Goal: Register for event/course

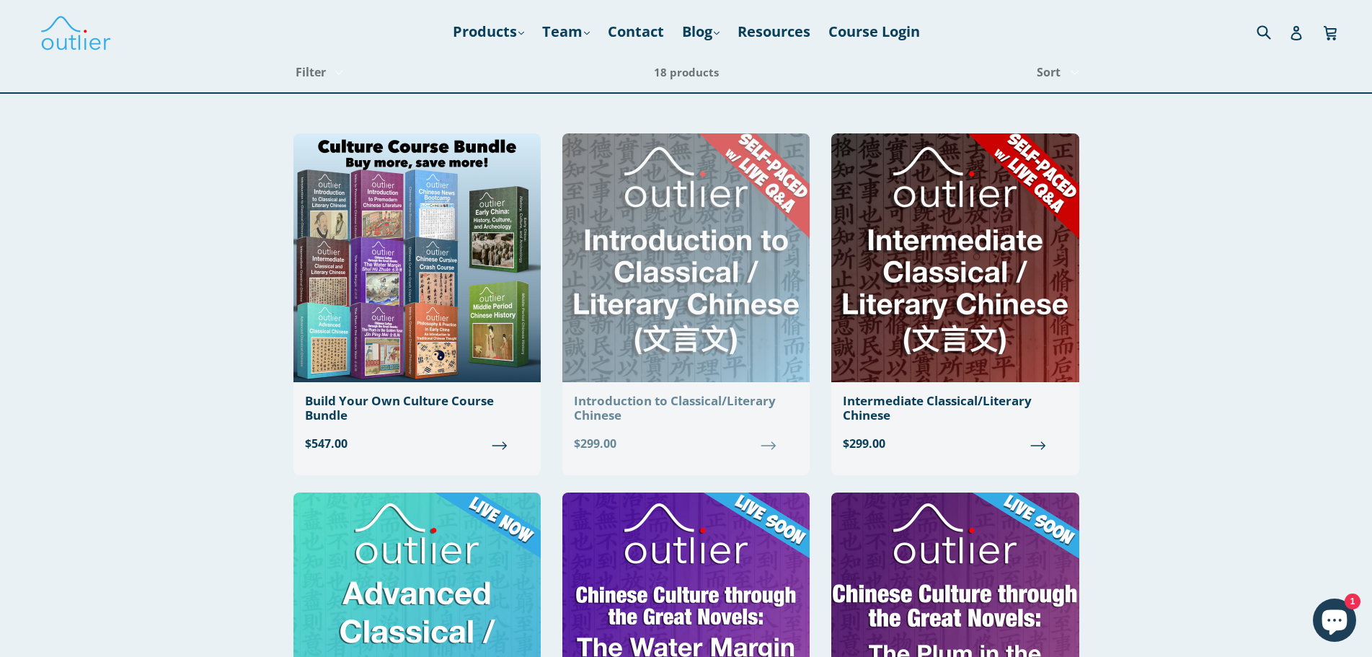
click at [781, 321] on img at bounding box center [685, 257] width 247 height 249
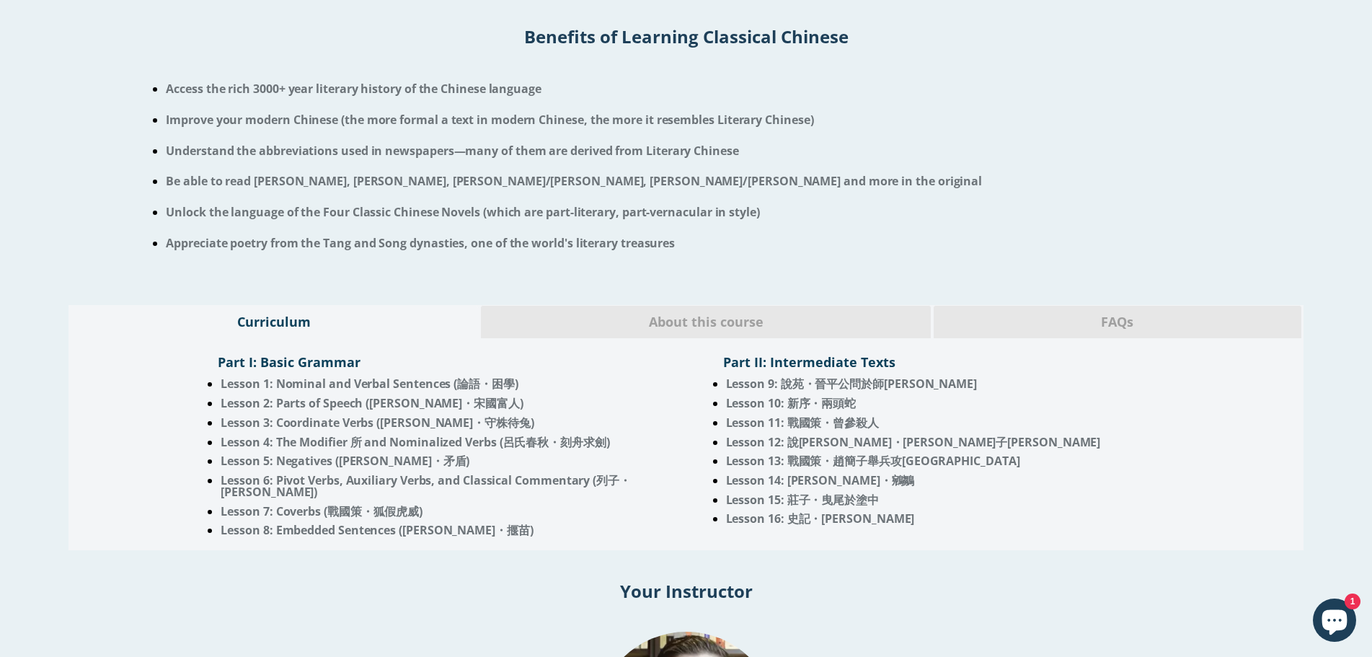
scroll to position [937, 0]
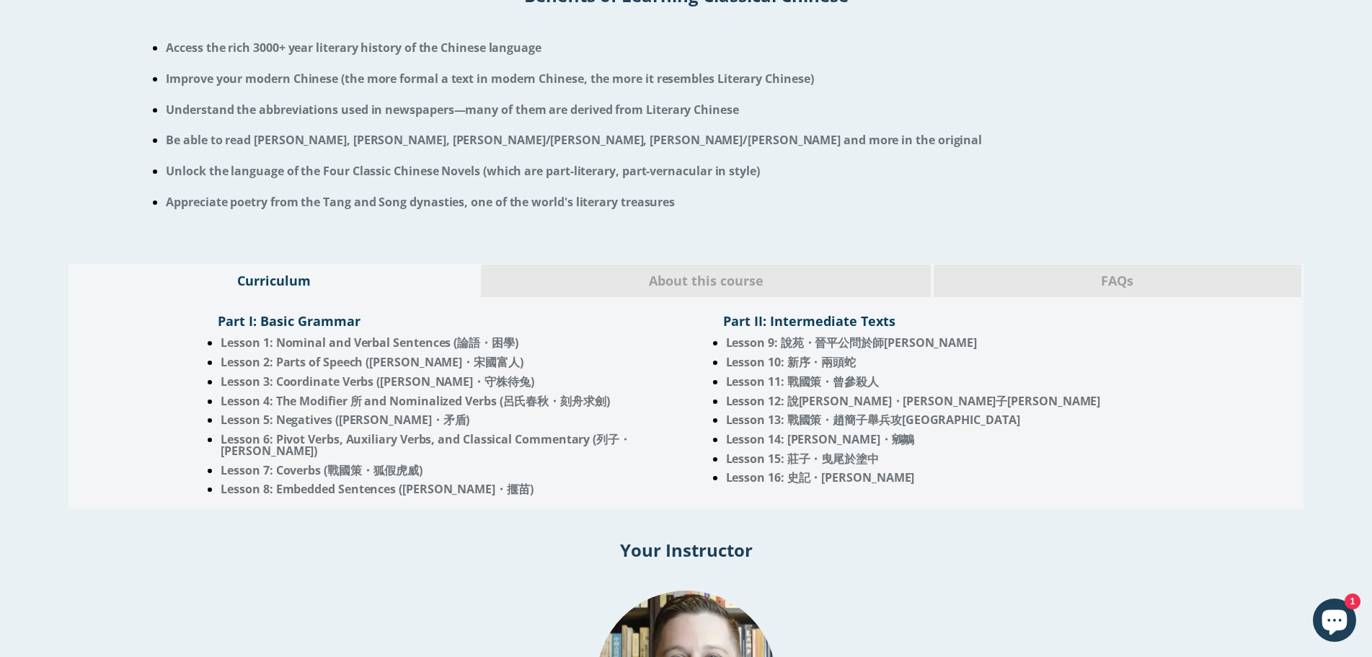
click at [705, 283] on span "About this course" at bounding box center [706, 281] width 428 height 19
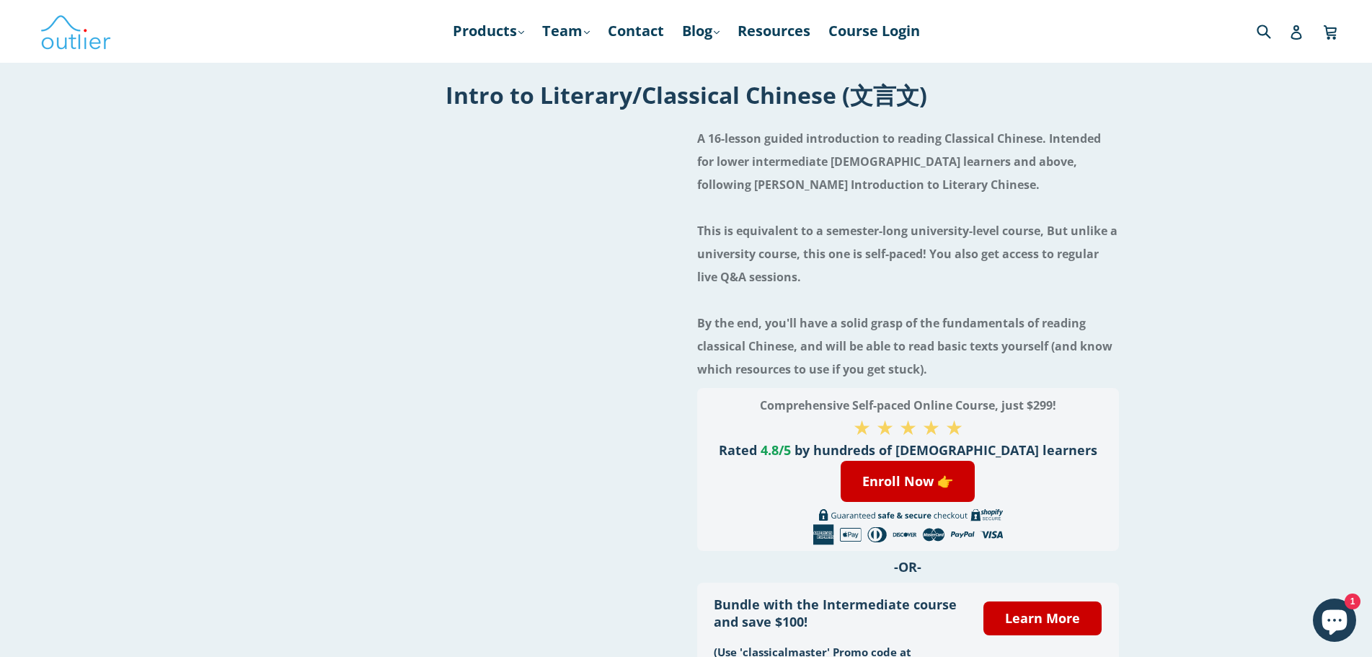
scroll to position [0, 0]
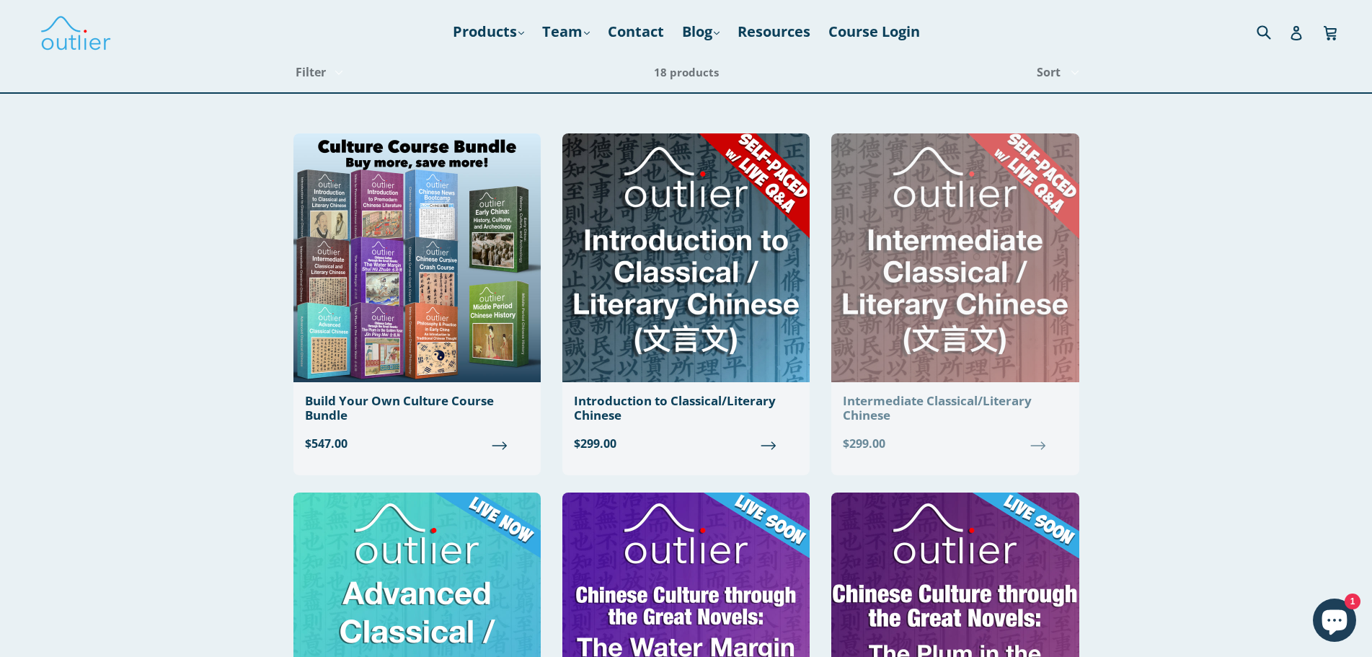
click at [945, 298] on img at bounding box center [954, 257] width 247 height 249
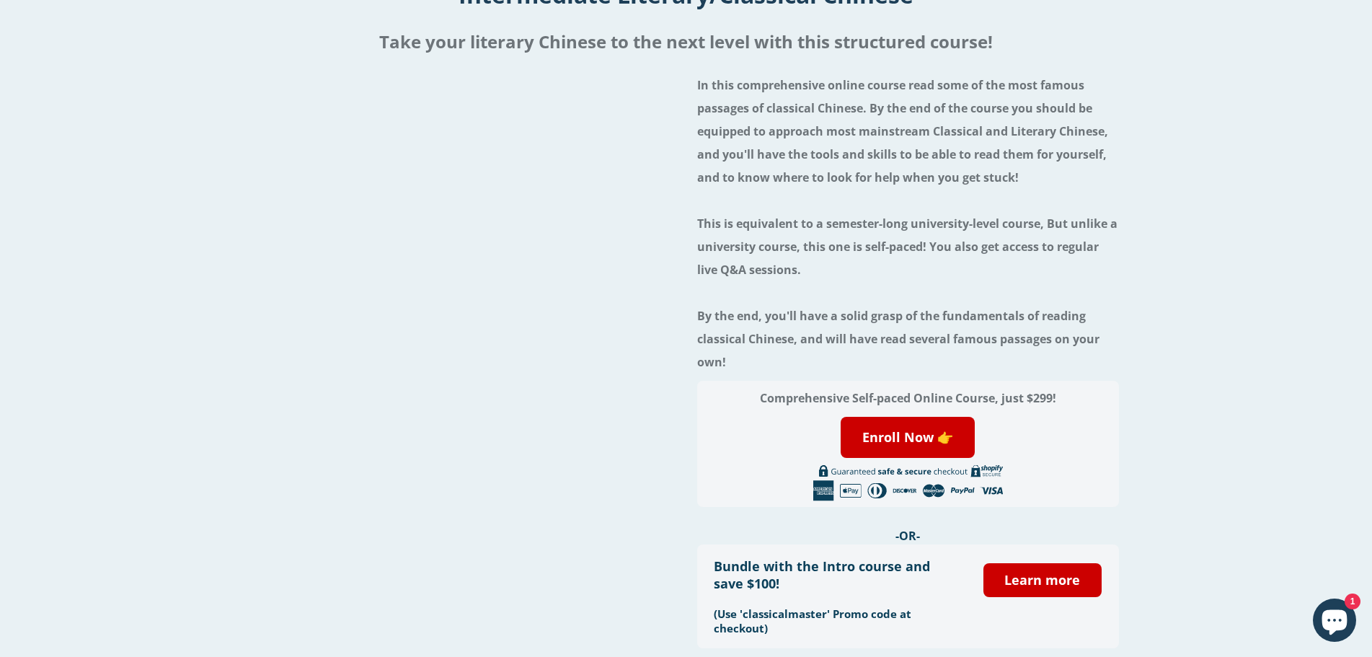
scroll to position [144, 0]
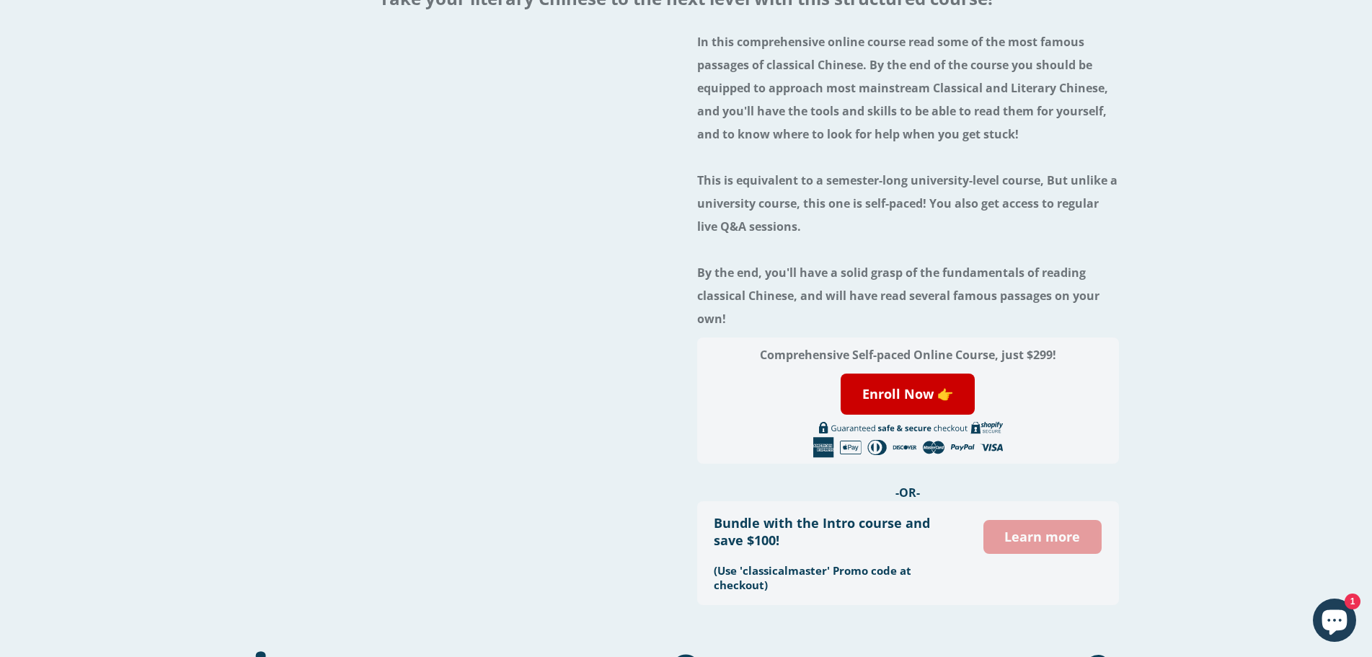
click at [1049, 546] on link "Learn more" at bounding box center [1042, 537] width 118 height 34
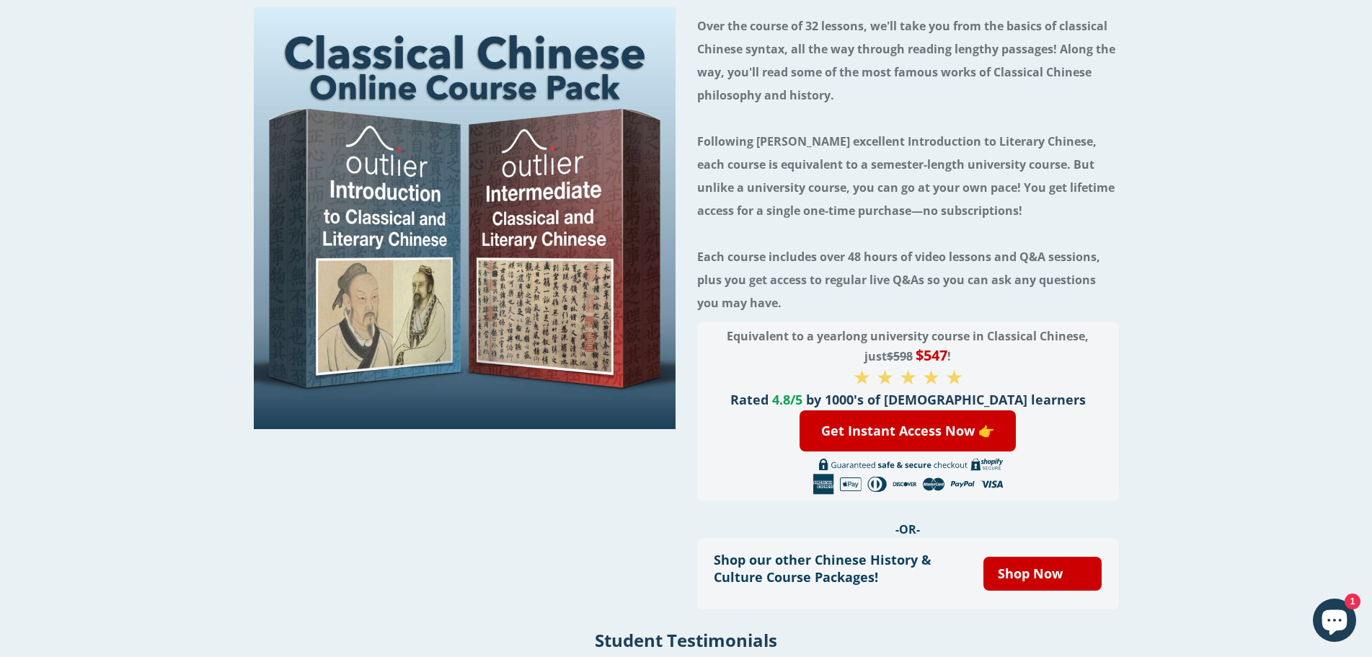
scroll to position [72, 0]
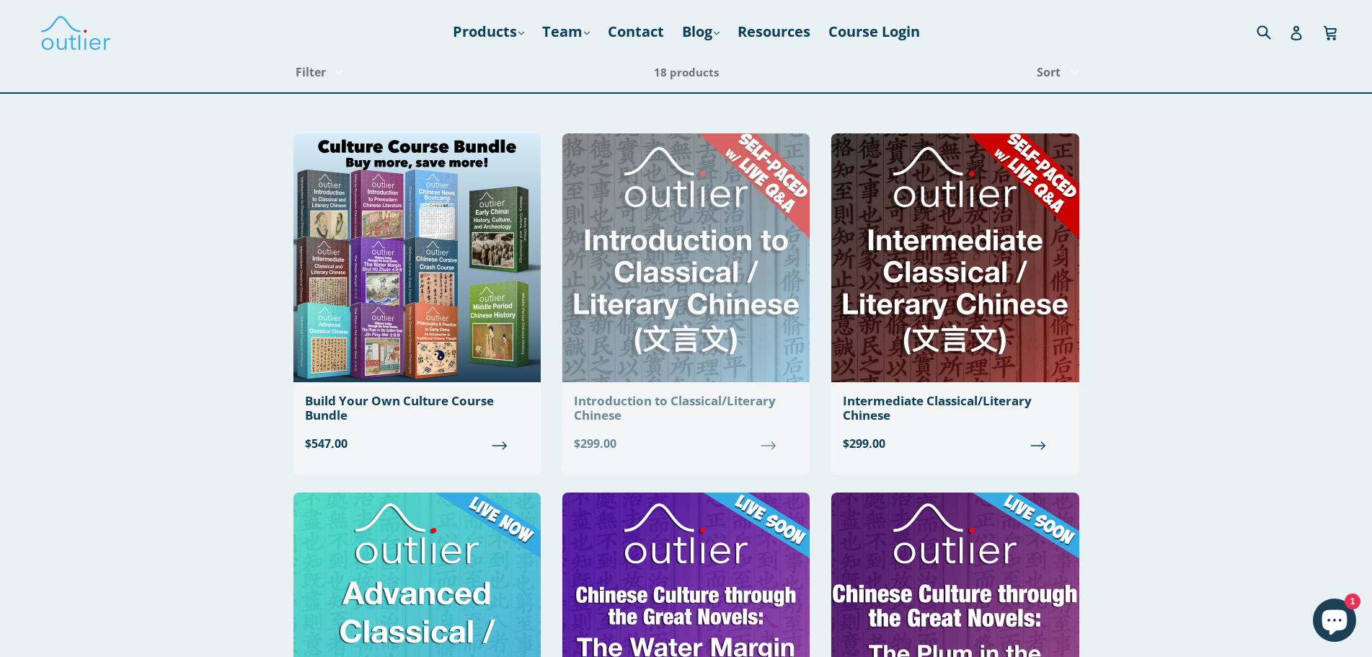
click at [694, 324] on img at bounding box center [685, 257] width 247 height 249
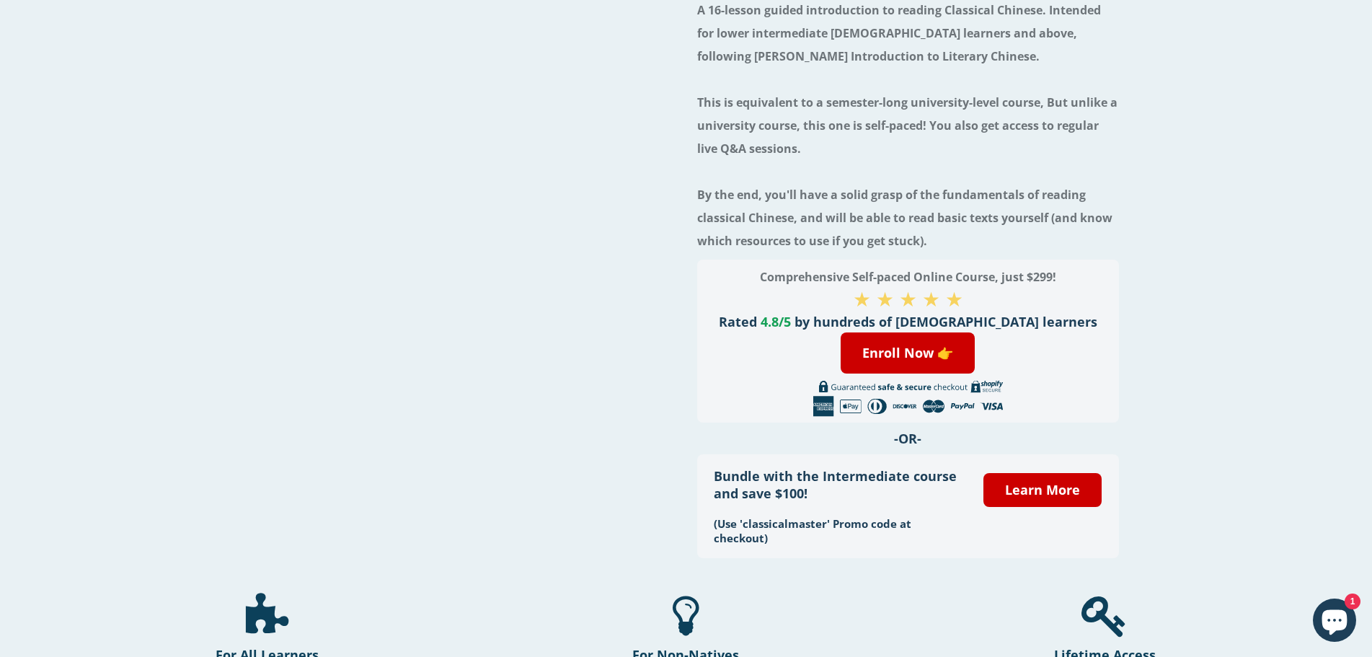
scroll to position [144, 0]
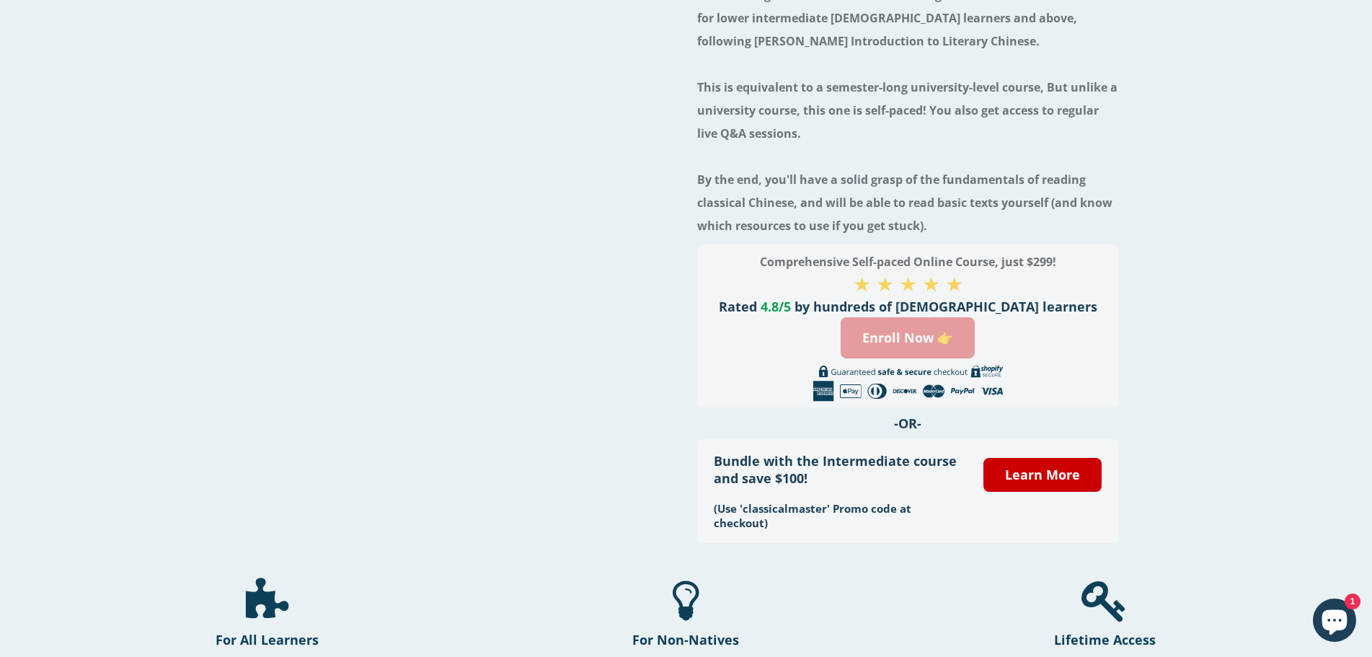
click at [925, 333] on link "Enroll Now 👉" at bounding box center [908, 337] width 134 height 41
